Goal: Task Accomplishment & Management: Use online tool/utility

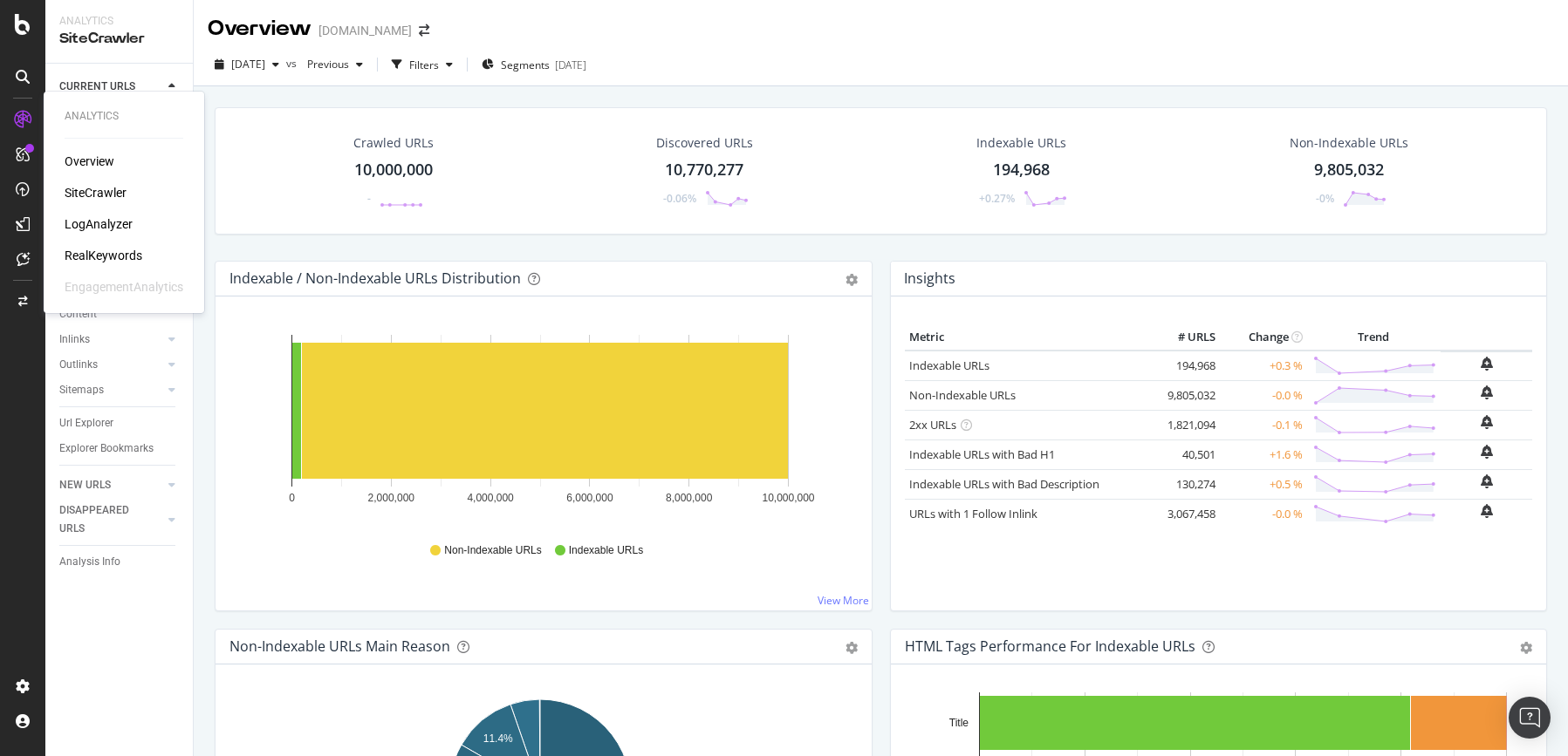
click at [103, 185] on div "SiteCrawler" at bounding box center [95, 193] width 62 height 17
